Goal: Navigation & Orientation: Find specific page/section

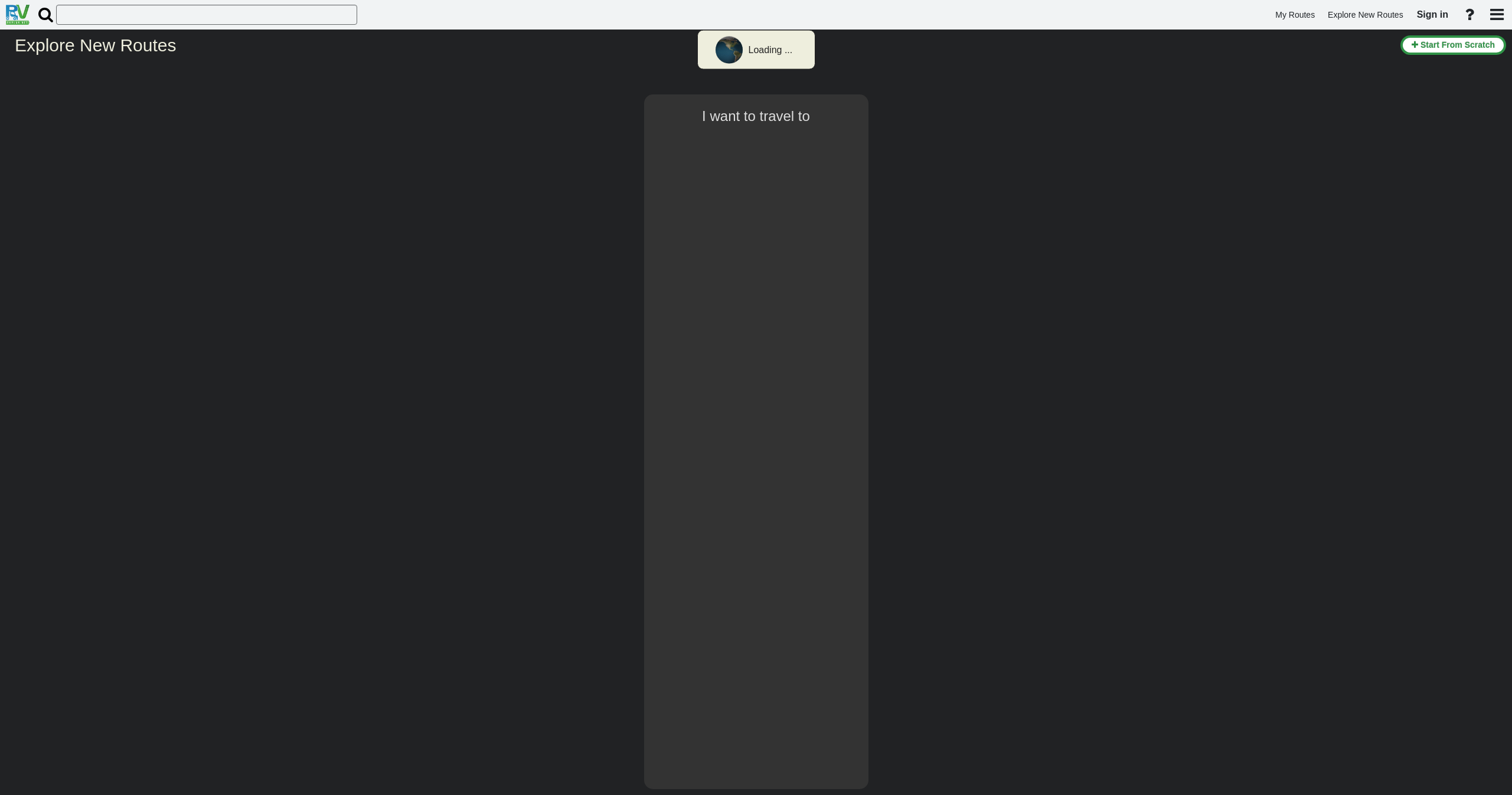
type input "[GEOGRAPHIC_DATA]"
select select "number:2"
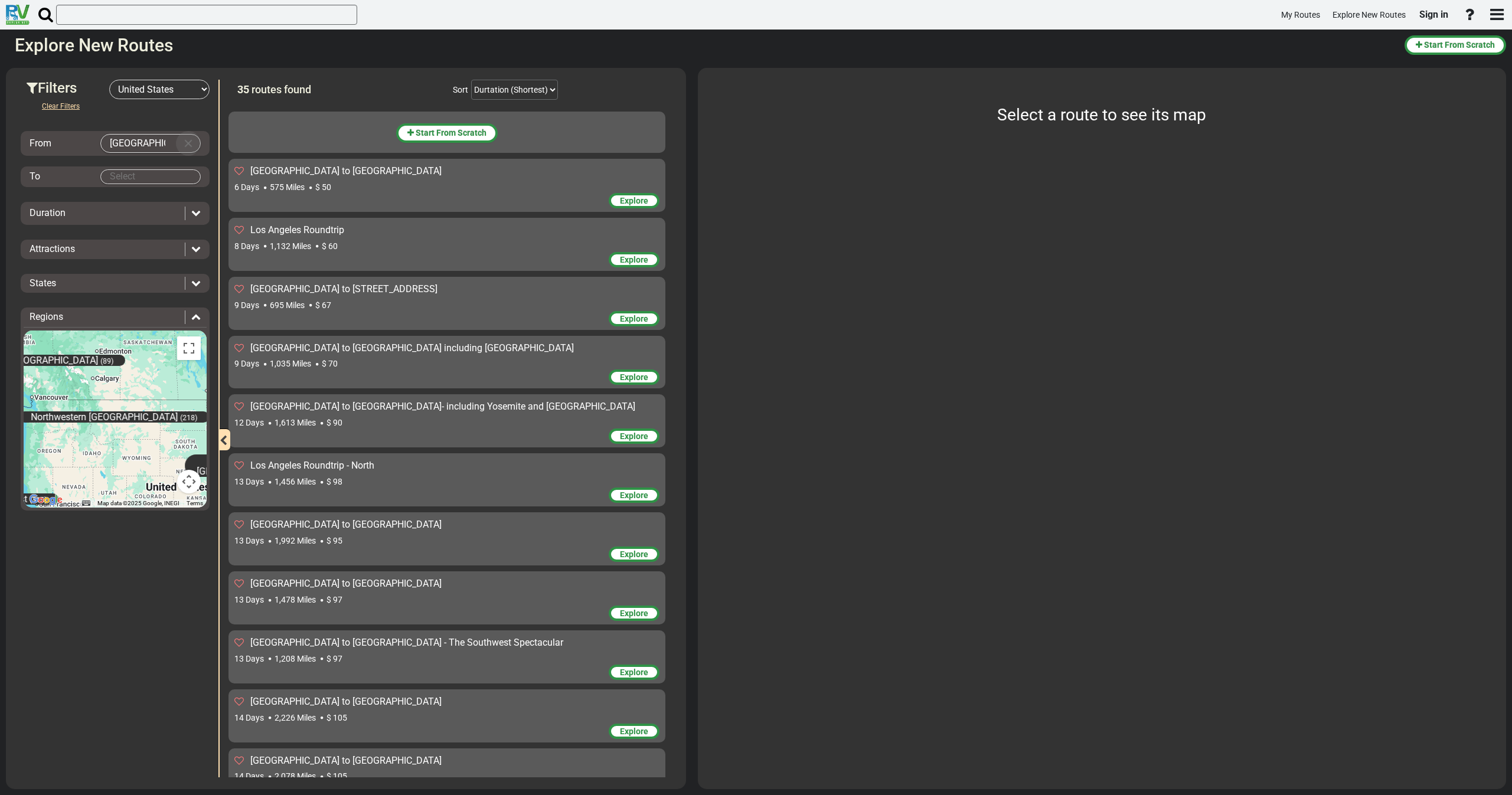
click at [196, 145] on button "Clear Input" at bounding box center [188, 143] width 18 height 18
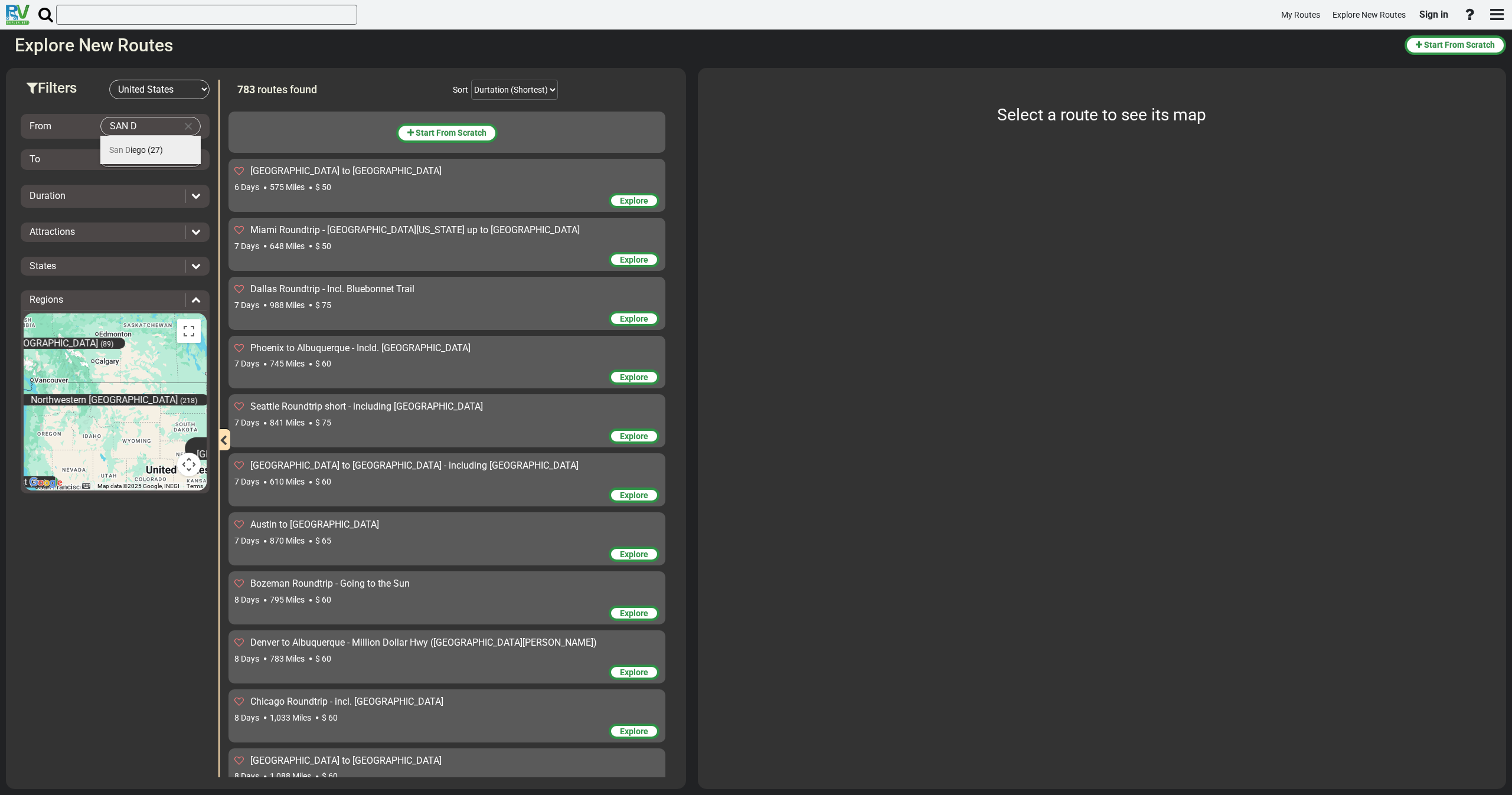
click at [143, 147] on span "San D iego" at bounding box center [128, 149] width 37 height 9
type input "[GEOGRAPHIC_DATA]"
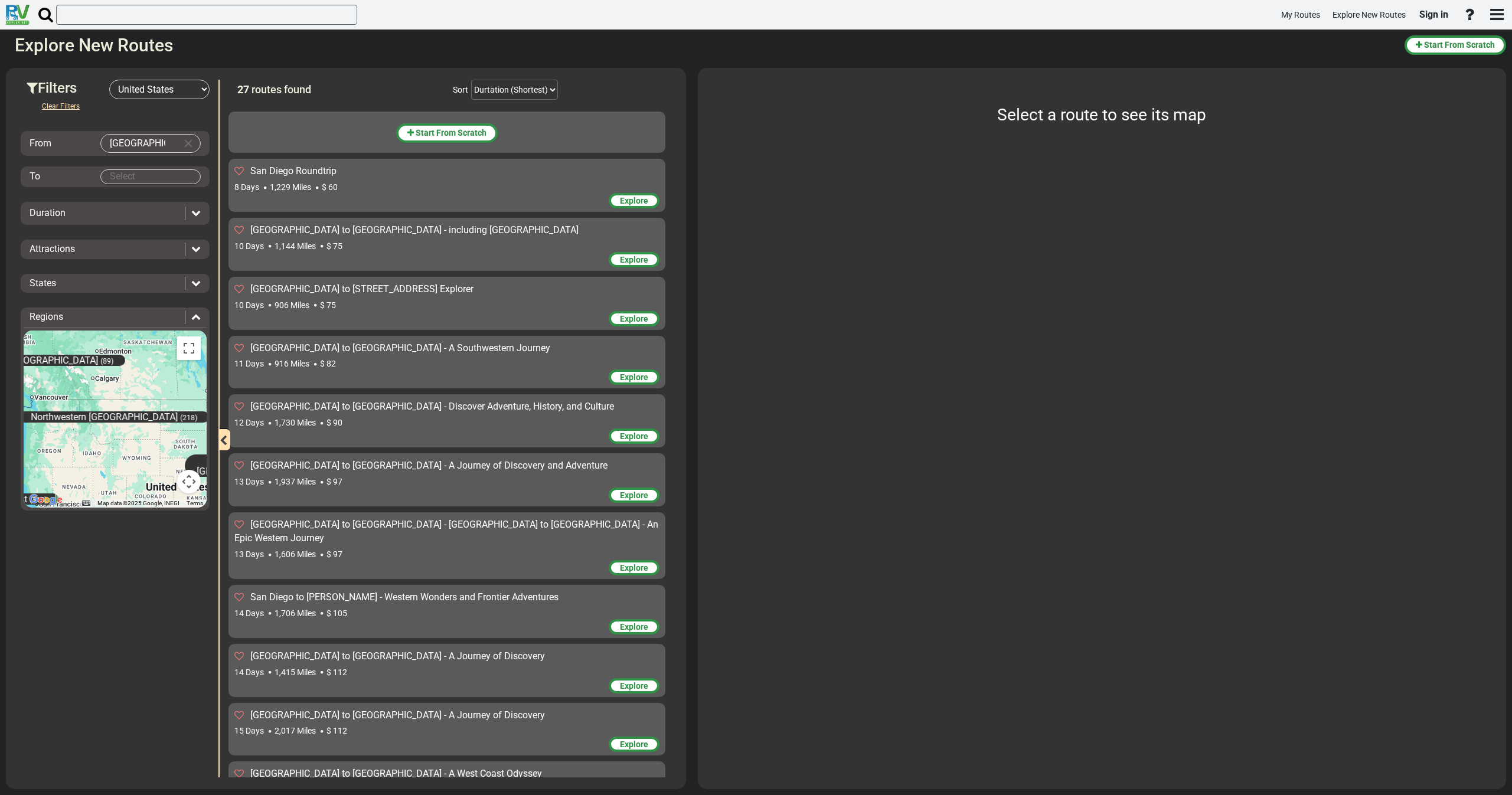
click at [133, 177] on body "My Routes Explore New Routes Sign in ×" at bounding box center [756, 398] width 1512 height 795
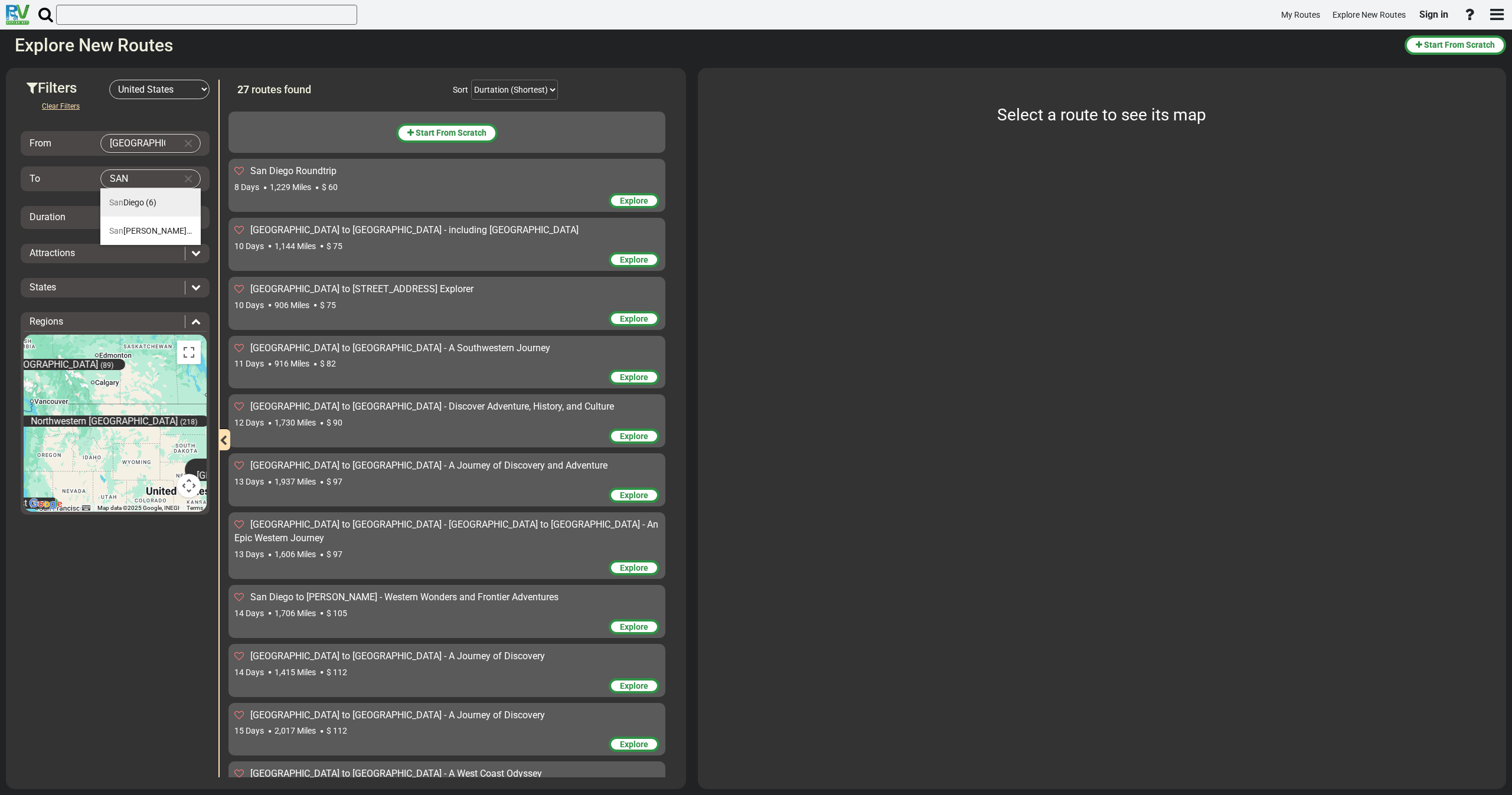
click at [130, 194] on li "[GEOGRAPHIC_DATA] (6)" at bounding box center [150, 202] width 100 height 28
type input "[GEOGRAPHIC_DATA]"
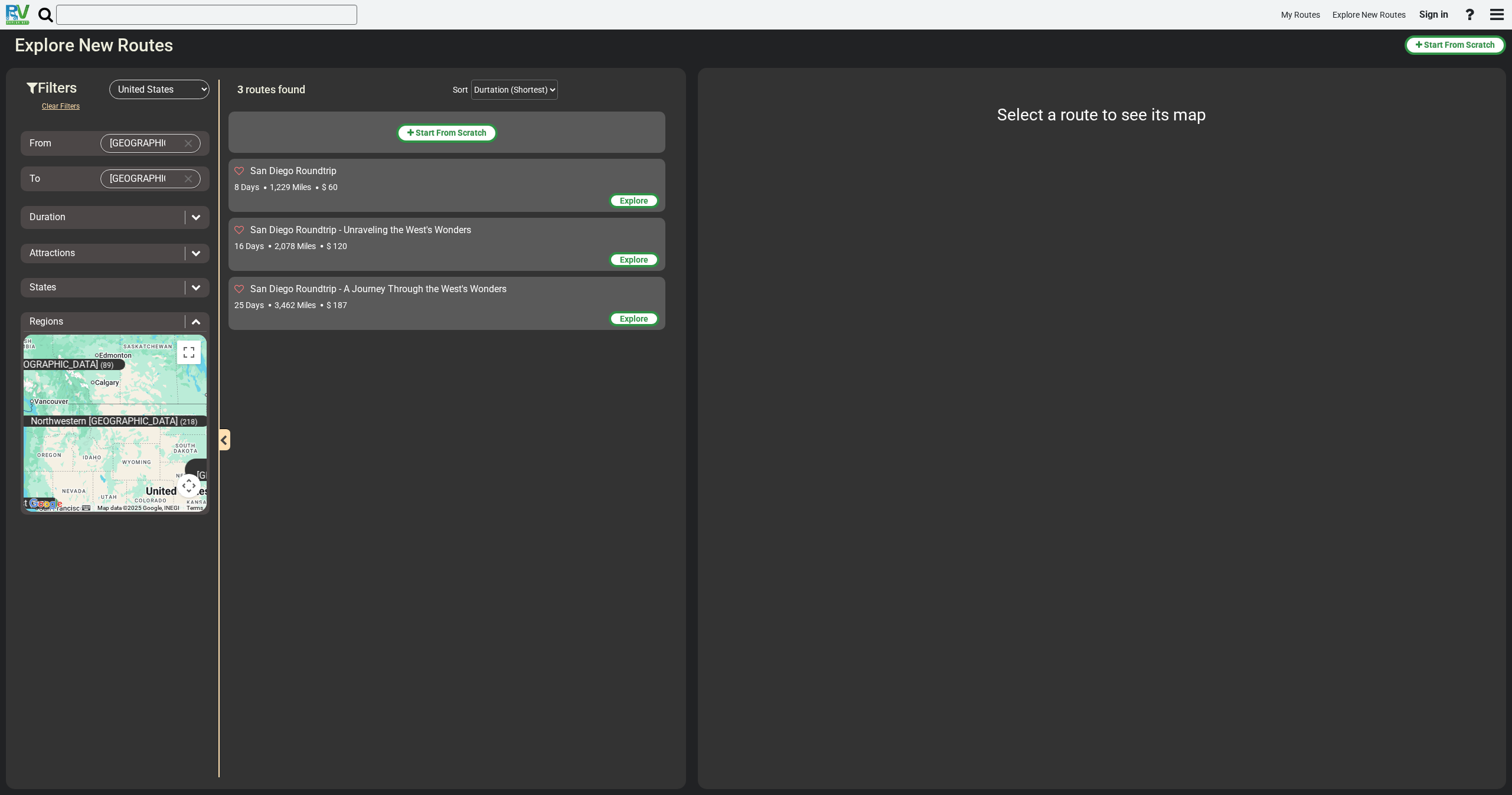
click at [372, 240] on div "16 Days 2,078 Miles $ 120" at bounding box center [447, 246] width 425 height 12
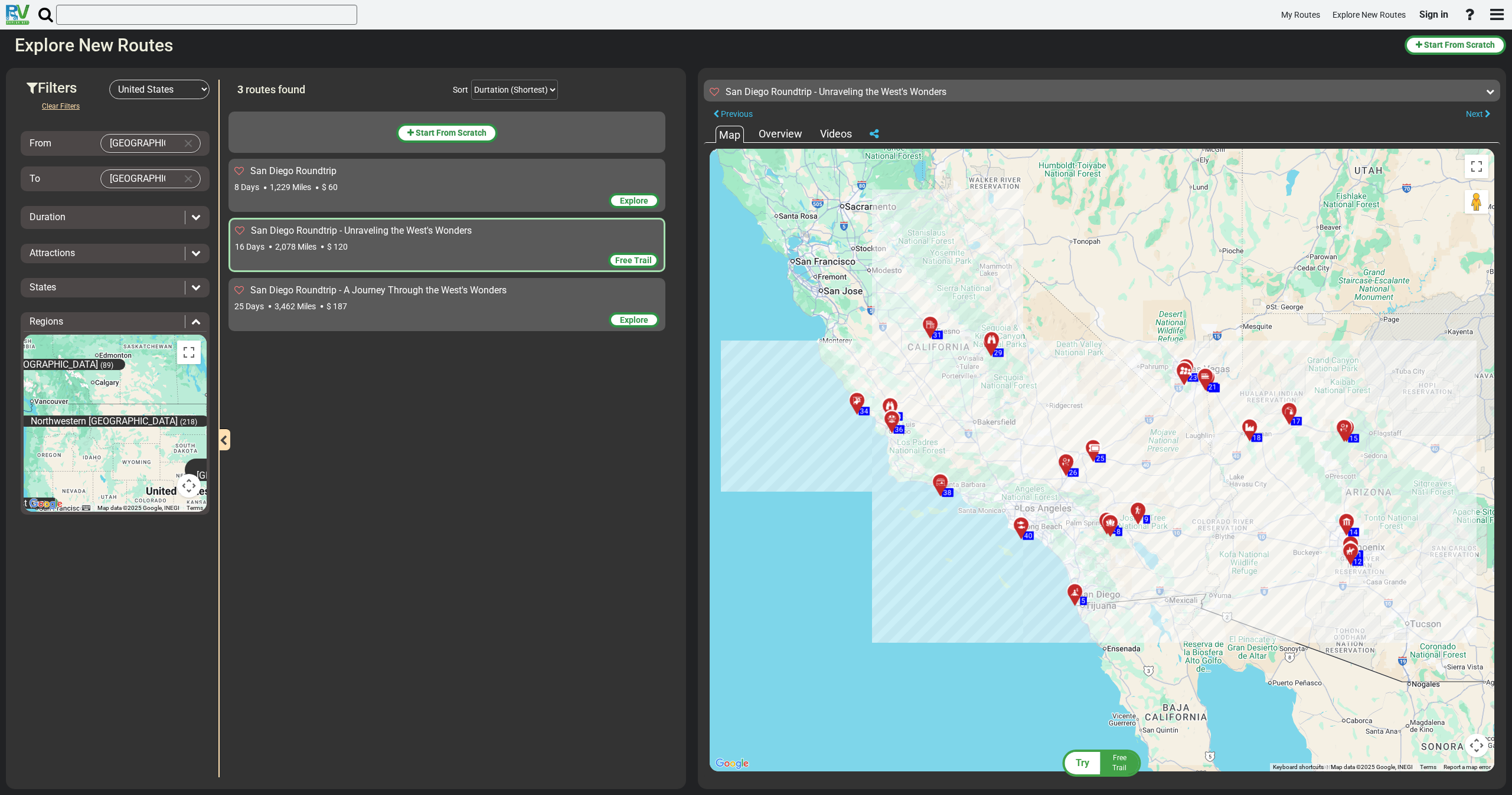
click at [876, 132] on icon at bounding box center [874, 133] width 9 height 10
click at [193, 144] on button "Clear Input" at bounding box center [188, 143] width 18 height 18
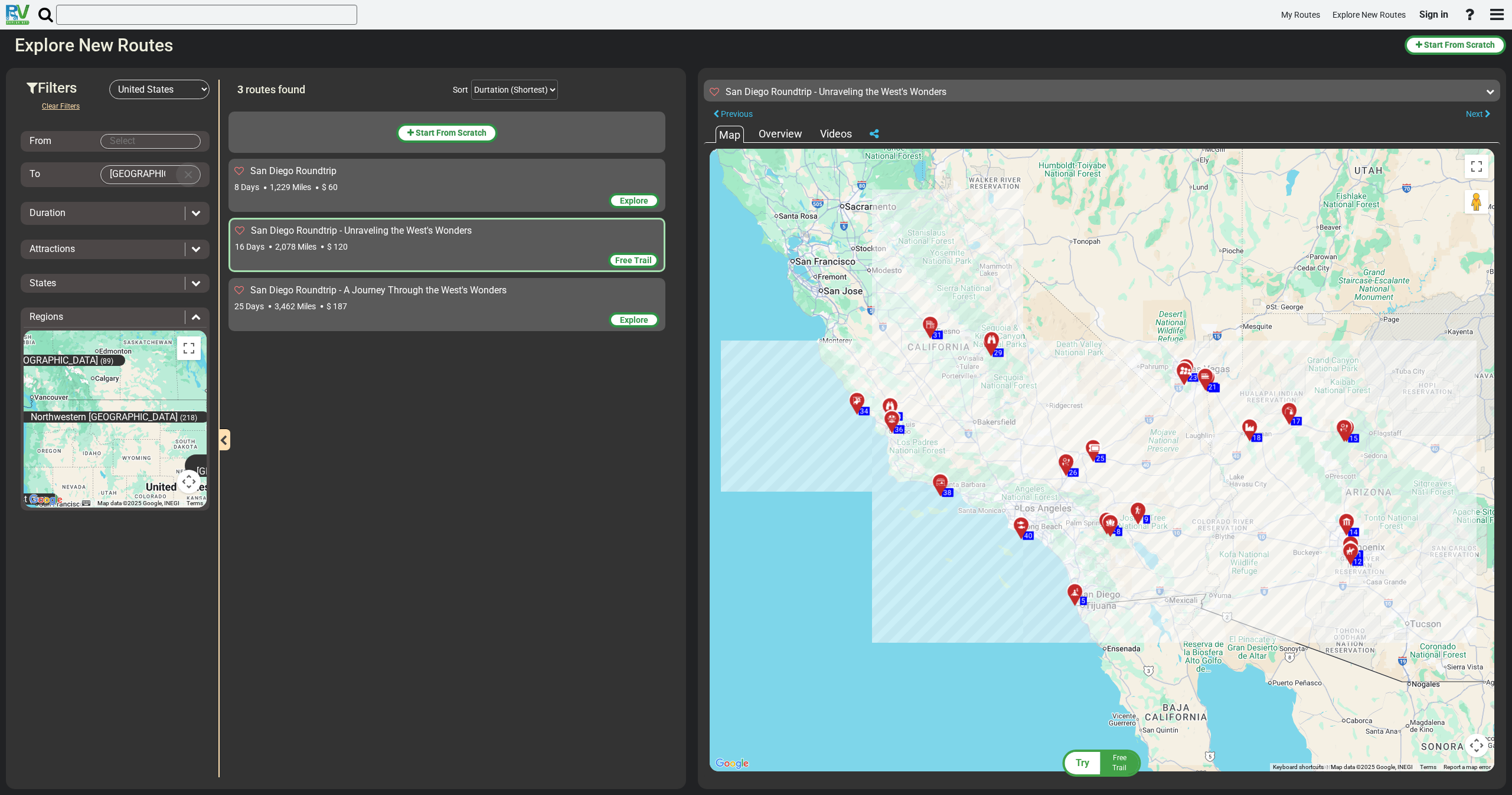
click at [191, 170] on button "Clear Input" at bounding box center [188, 174] width 18 height 18
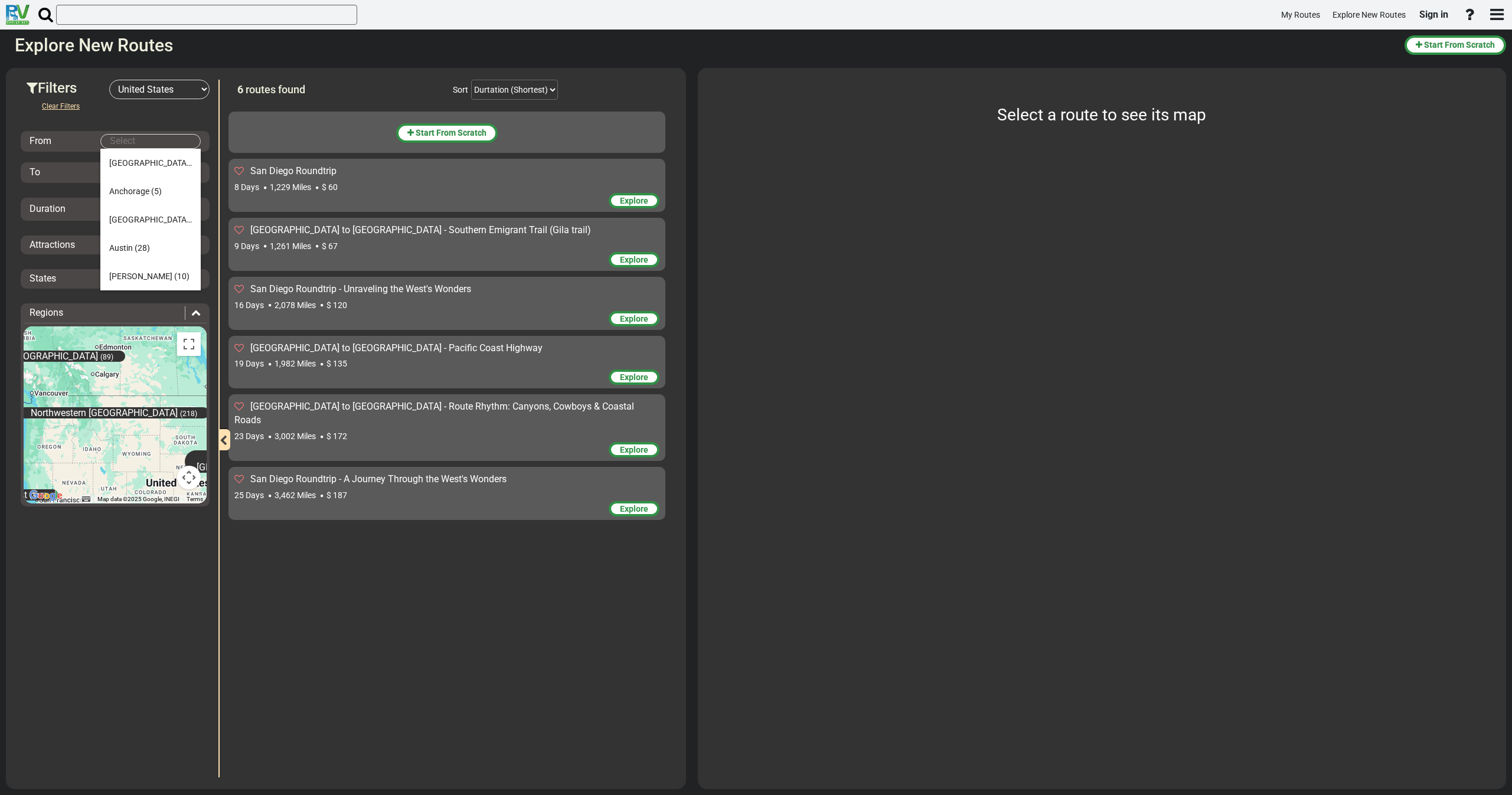
click at [191, 136] on body "My Routes Explore New Routes Sign in ×" at bounding box center [756, 398] width 1512 height 795
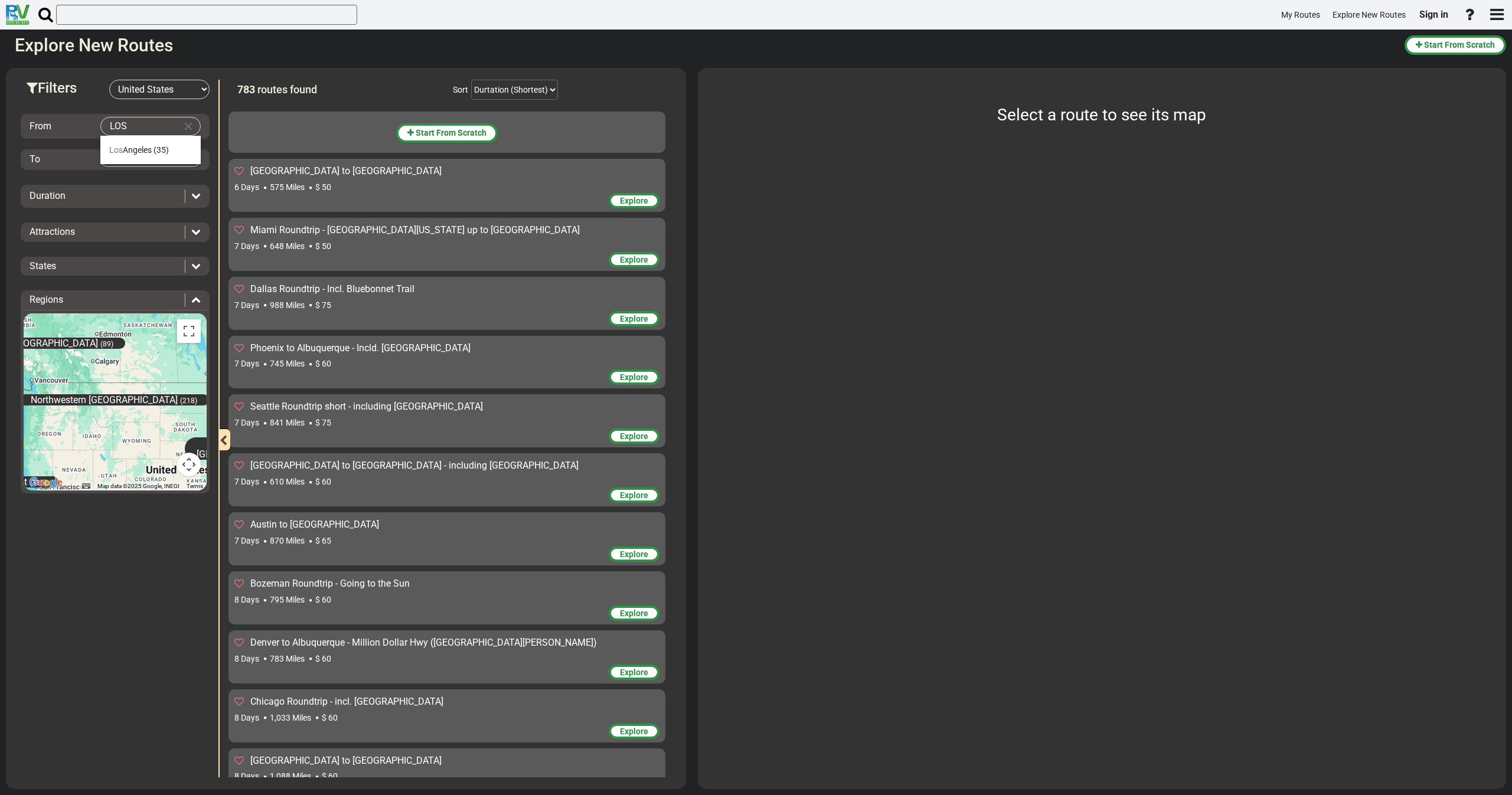
click at [152, 146] on span "[GEOGRAPHIC_DATA]" at bounding box center [131, 149] width 43 height 9
type input "[GEOGRAPHIC_DATA]"
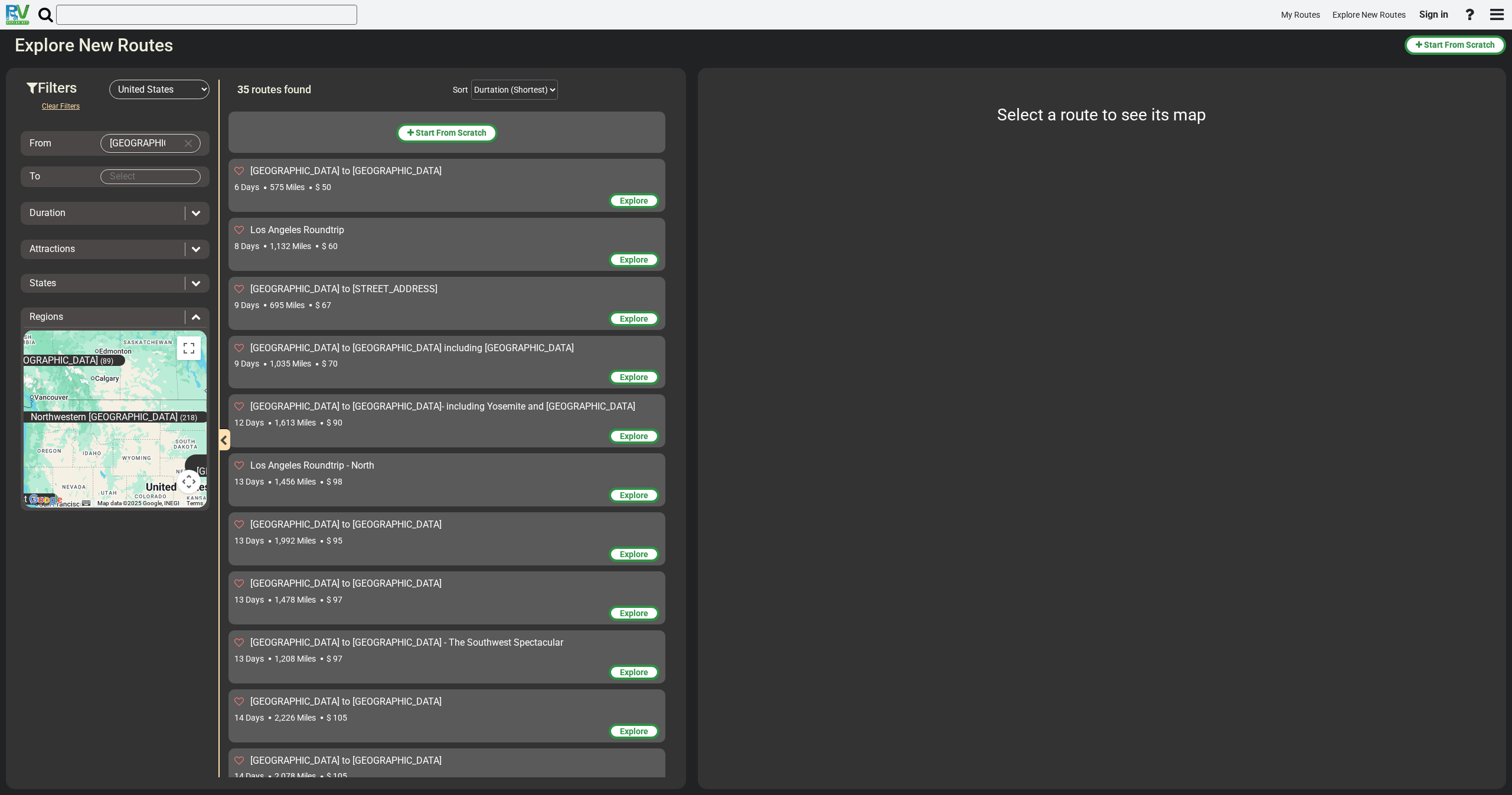
click at [151, 172] on body "My Routes Explore New Routes Sign in ×" at bounding box center [756, 398] width 1512 height 795
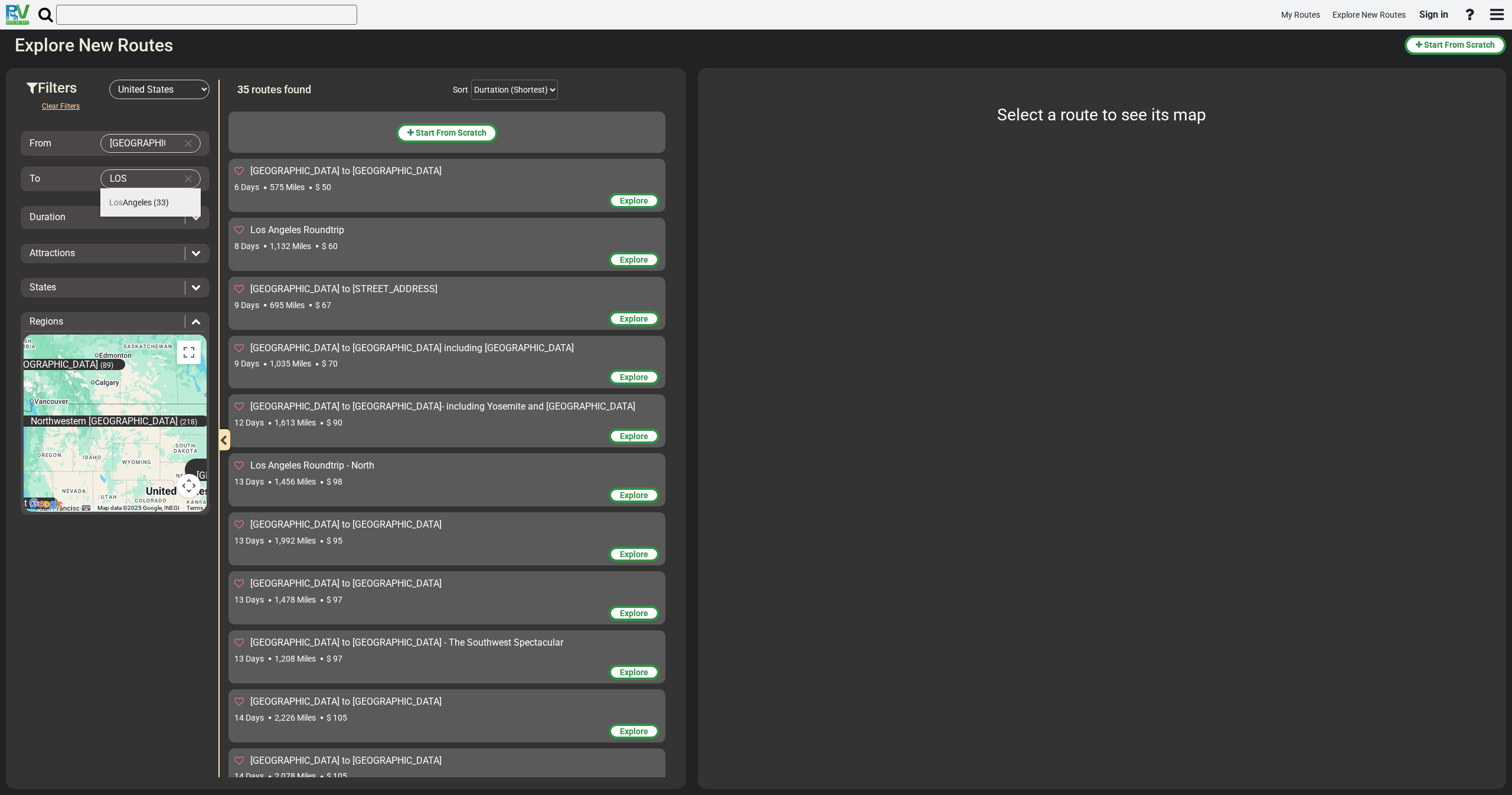
click at [148, 205] on span "[GEOGRAPHIC_DATA]" at bounding box center [131, 202] width 43 height 9
type input "[GEOGRAPHIC_DATA]"
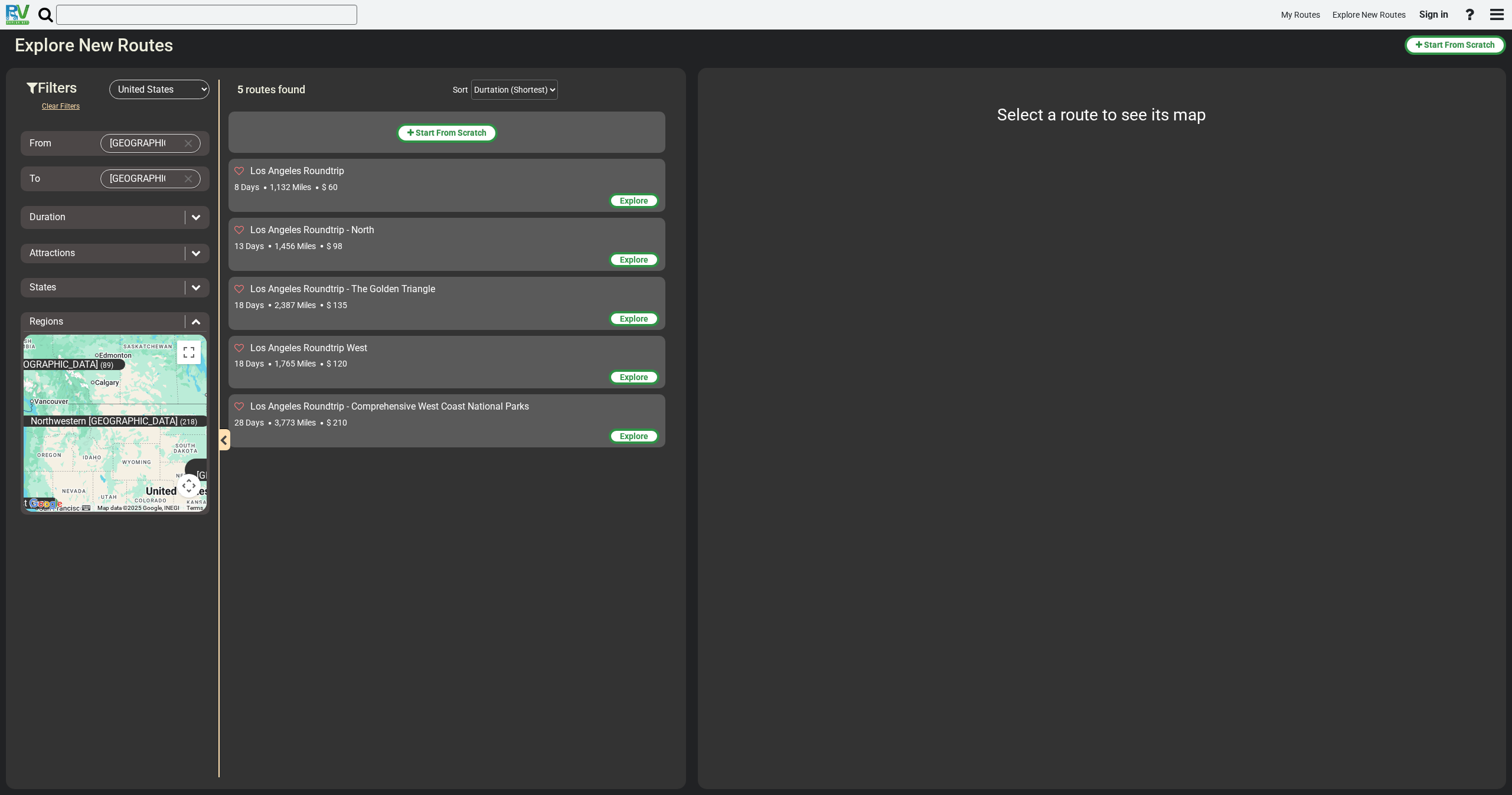
click at [301, 255] on div "Explore" at bounding box center [447, 261] width 425 height 18
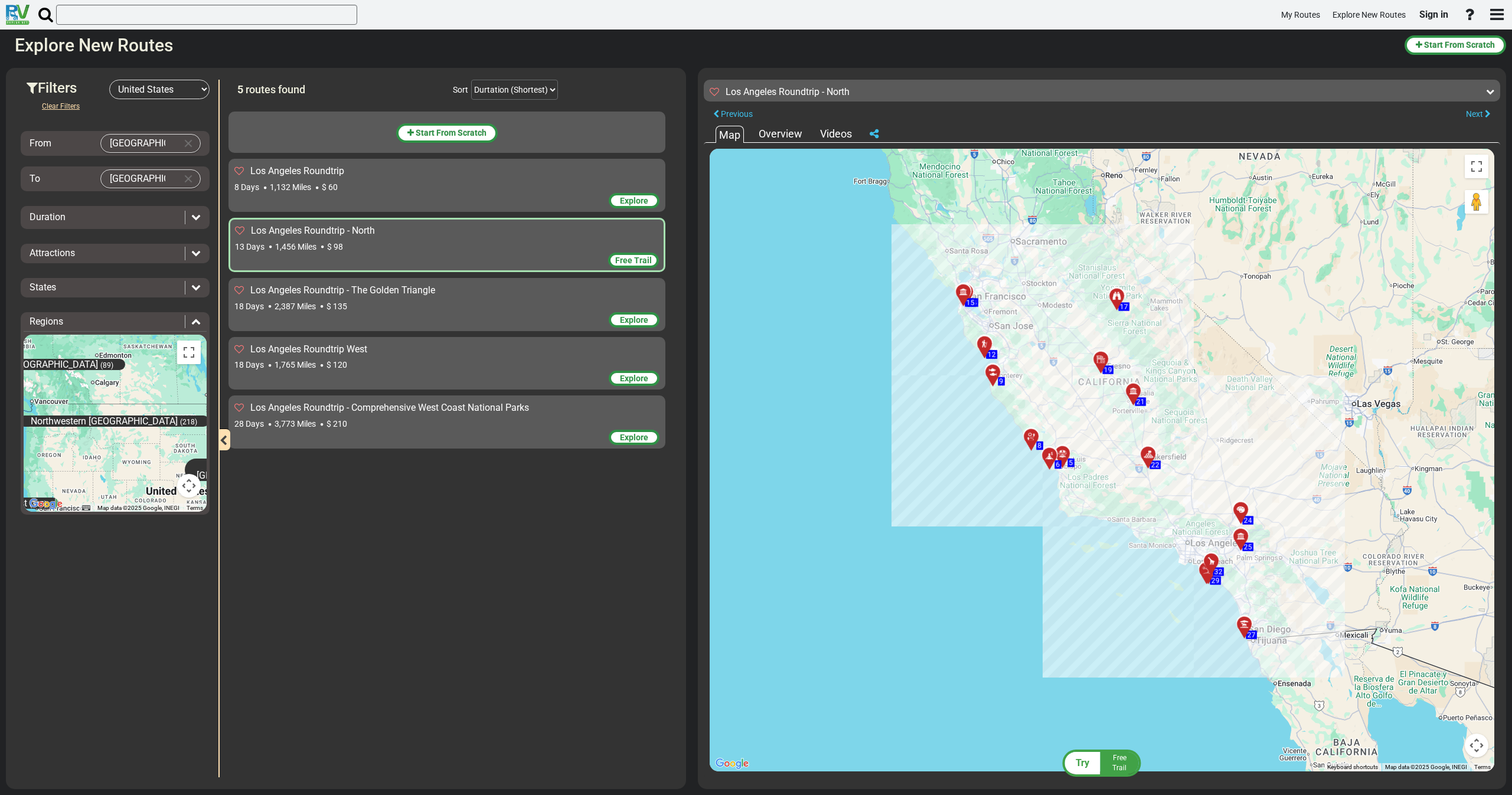
click at [344, 306] on span "$ 135" at bounding box center [337, 306] width 21 height 9
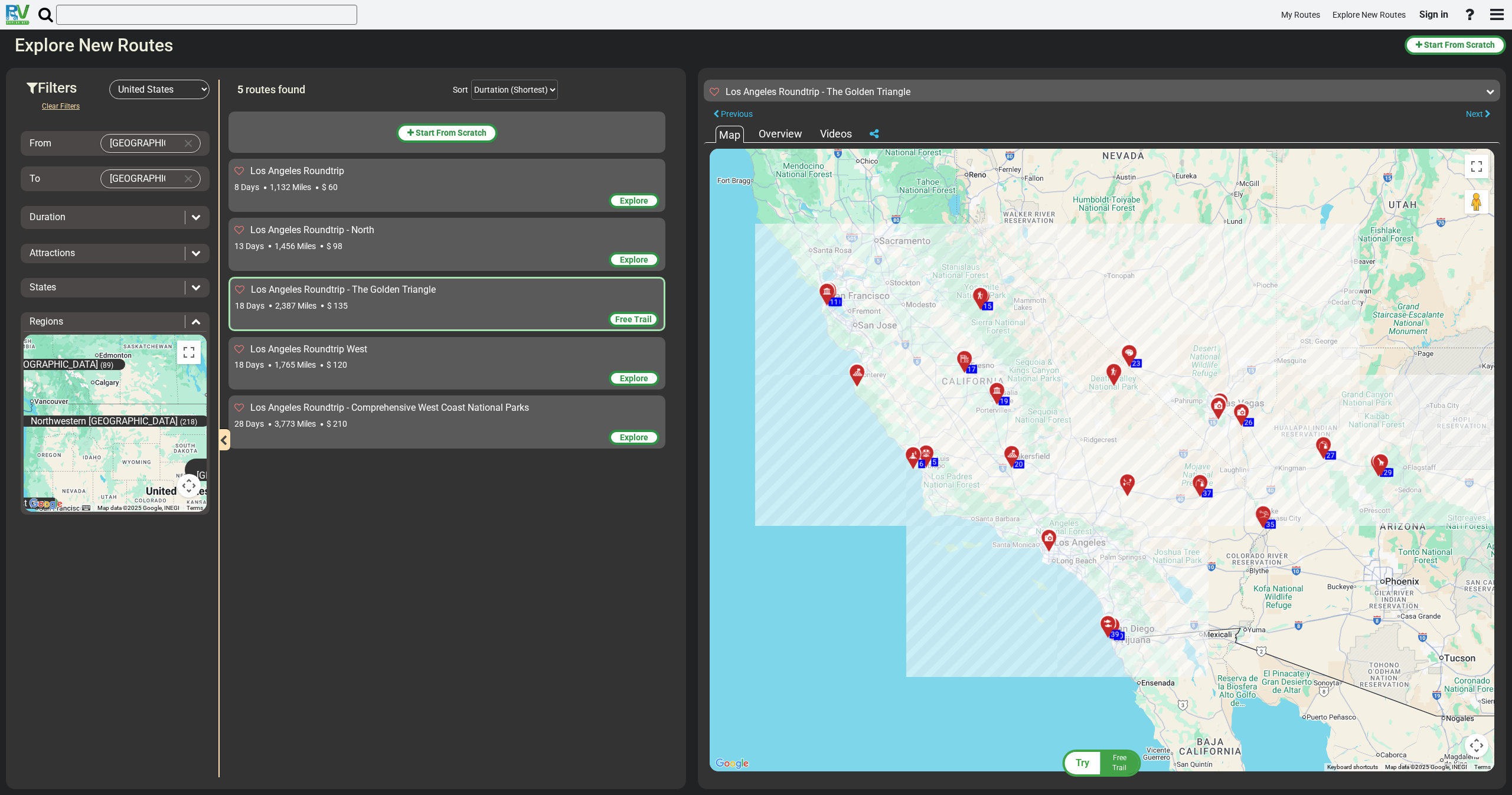
click at [336, 357] on div "Los Angeles Roundtrip West 18 Days 1,765 Miles $ 120" at bounding box center [447, 357] width 425 height 28
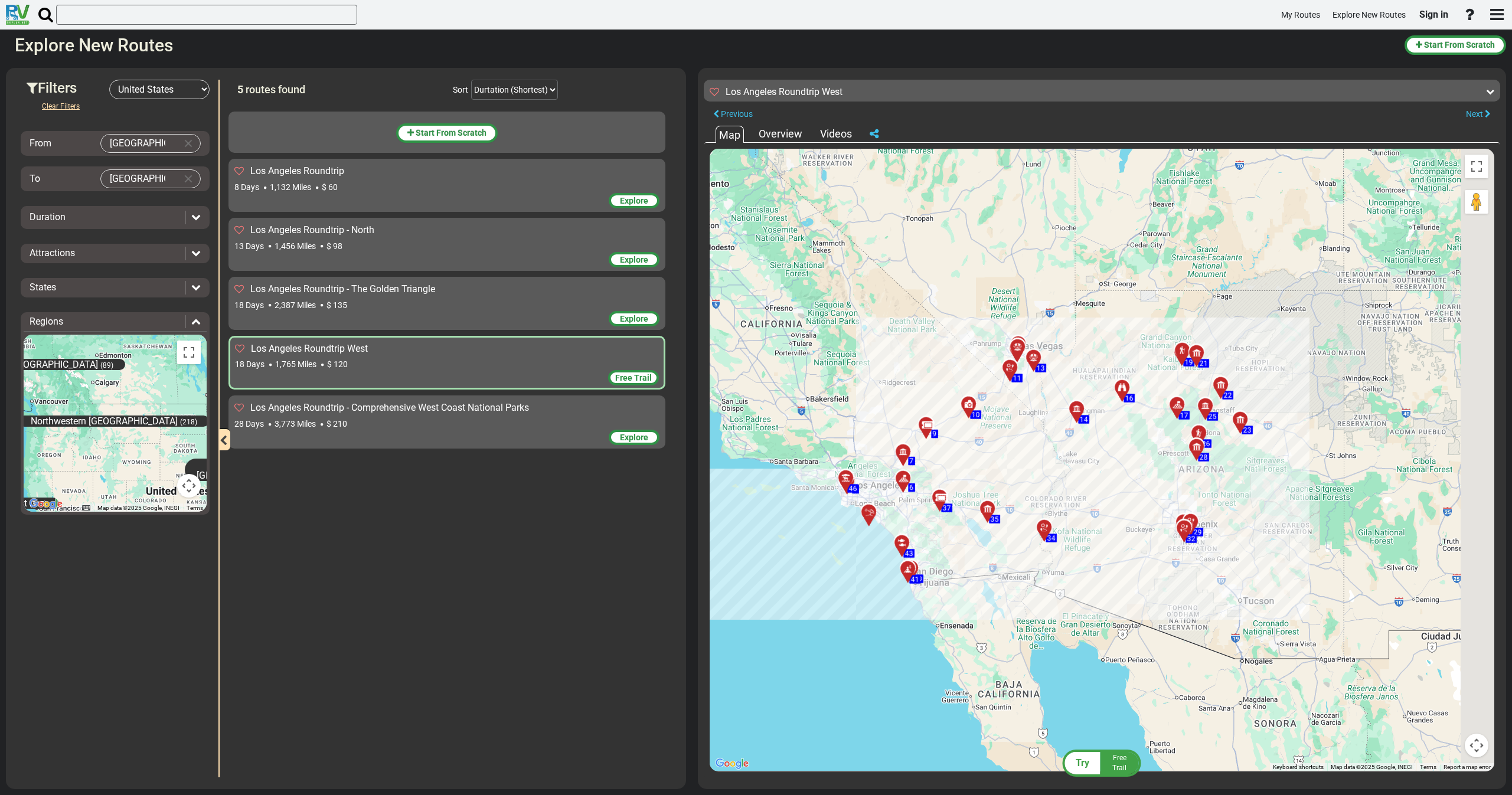
drag, startPoint x: 1085, startPoint y: 469, endPoint x: 1037, endPoint y: 467, distance: 48.0
click at [1038, 465] on div "To activate drag with keyboard, press Alt + Enter. Once in keyboard drag state,…" at bounding box center [1102, 460] width 785 height 623
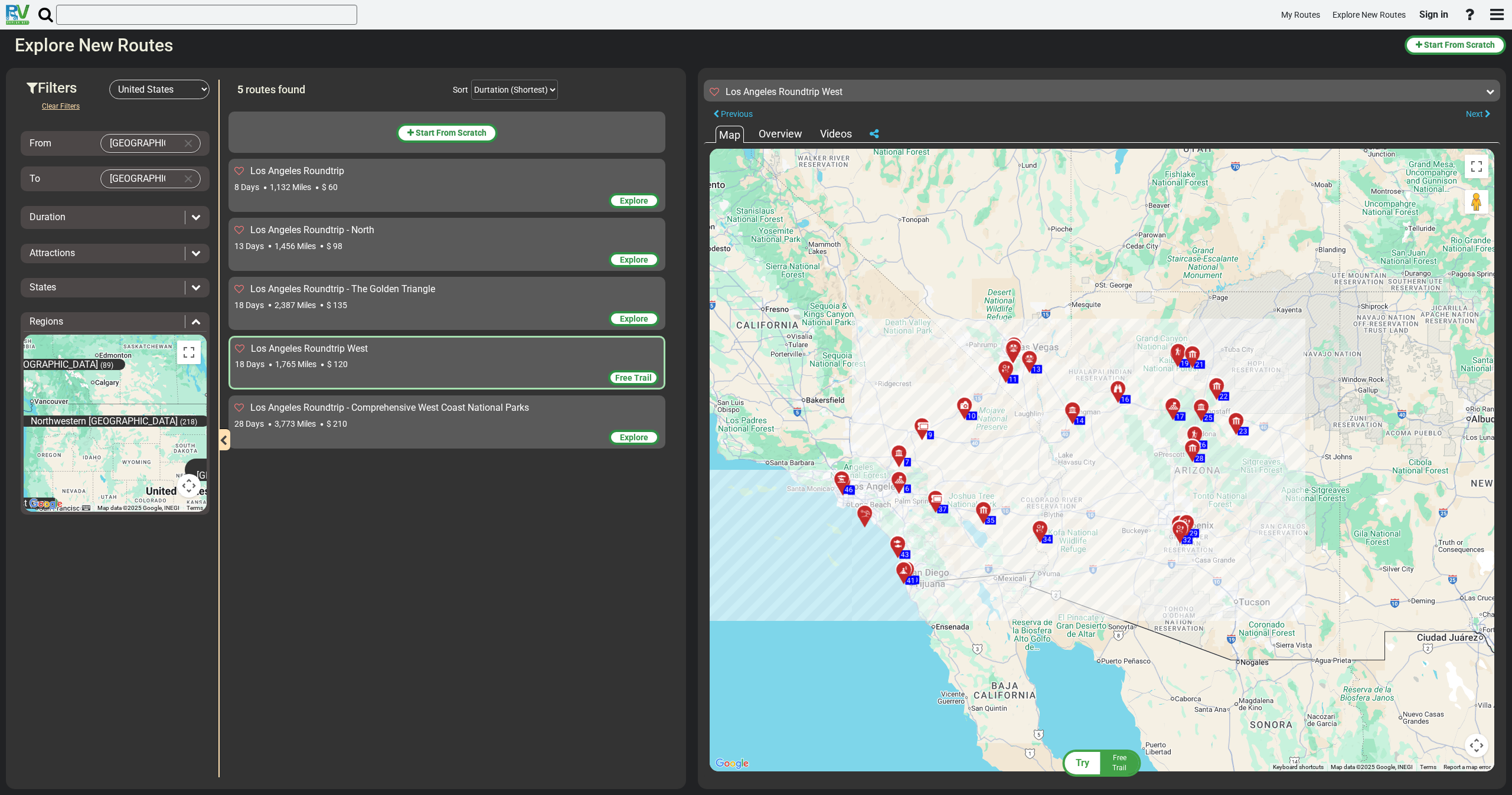
click at [878, 132] on icon at bounding box center [874, 133] width 9 height 10
